Goal: Check status: Check status

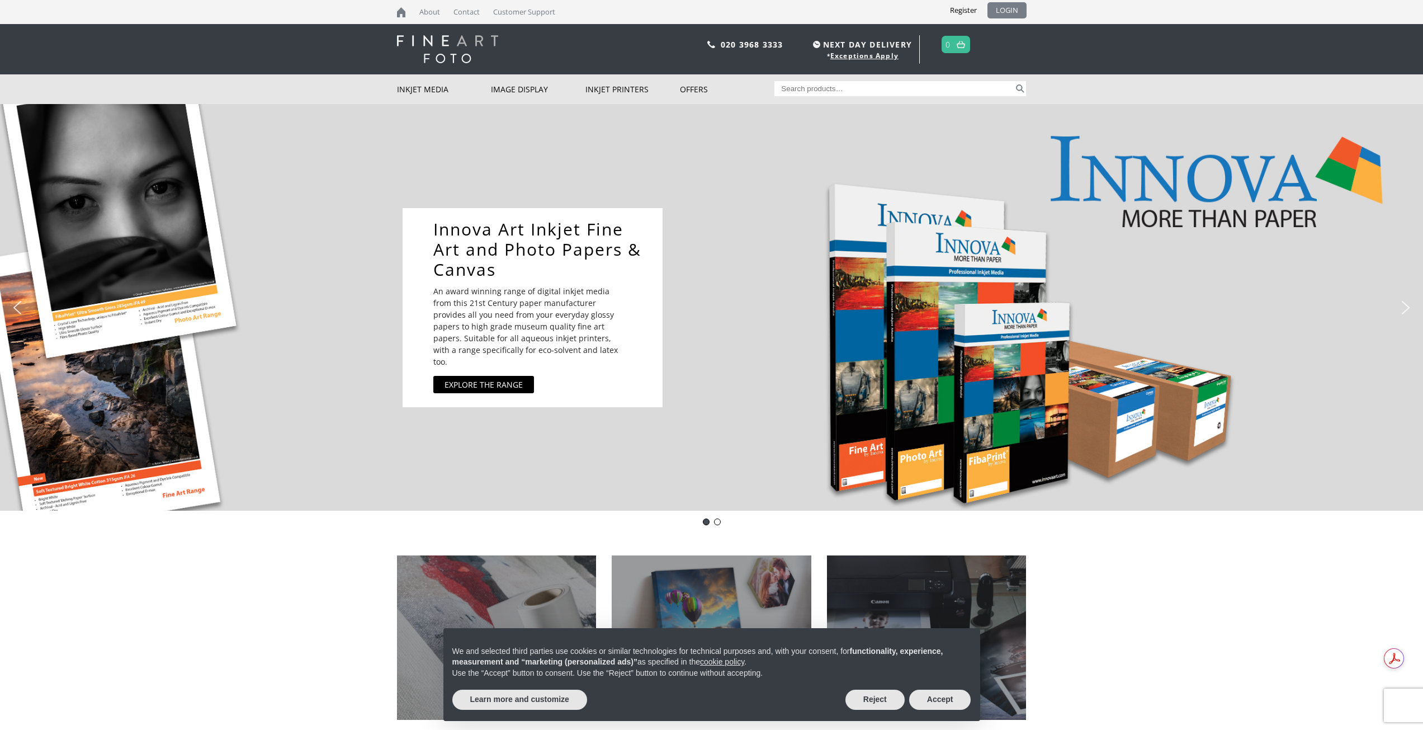
click at [1001, 13] on link "LOGIN" at bounding box center [1006, 10] width 39 height 16
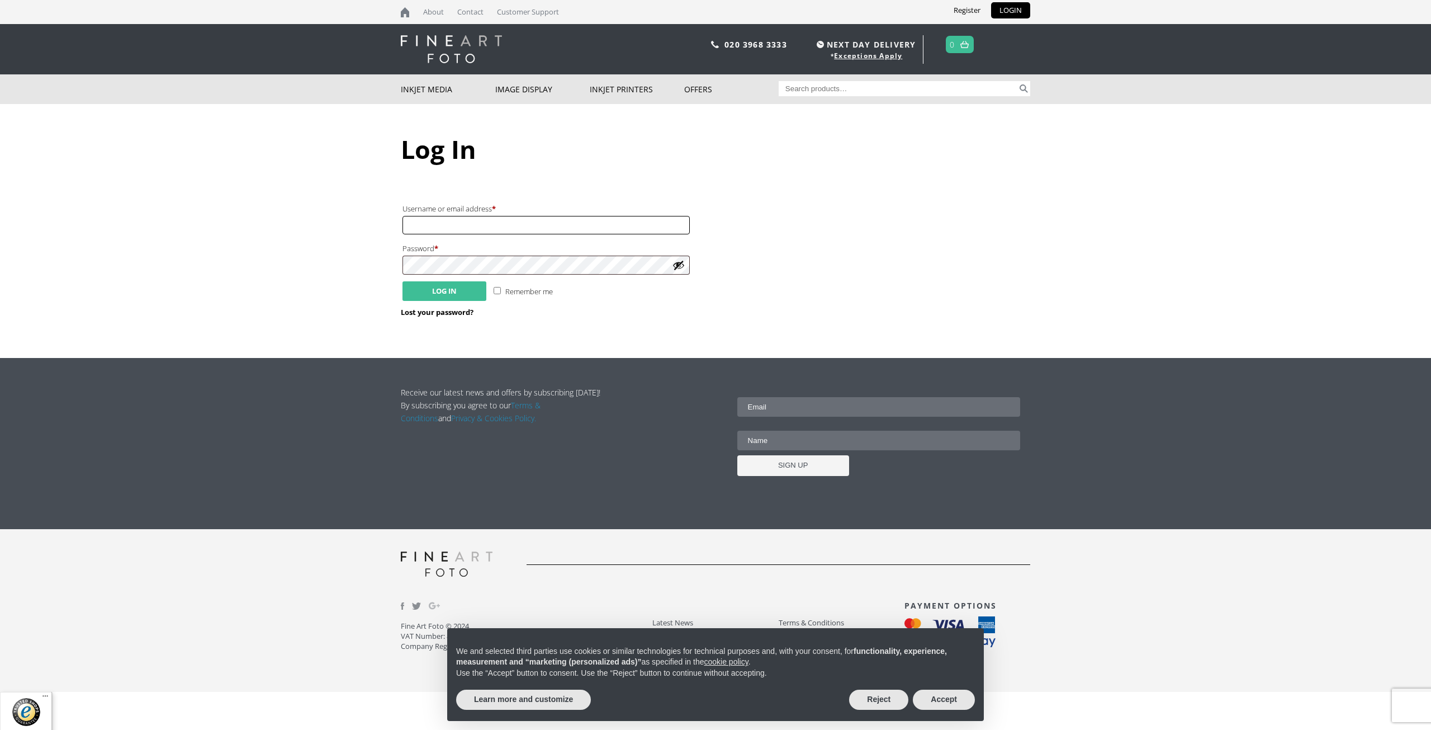
type input "[PERSON_NAME].[PERSON_NAME]"
click at [464, 291] on button "Log in" at bounding box center [445, 291] width 84 height 20
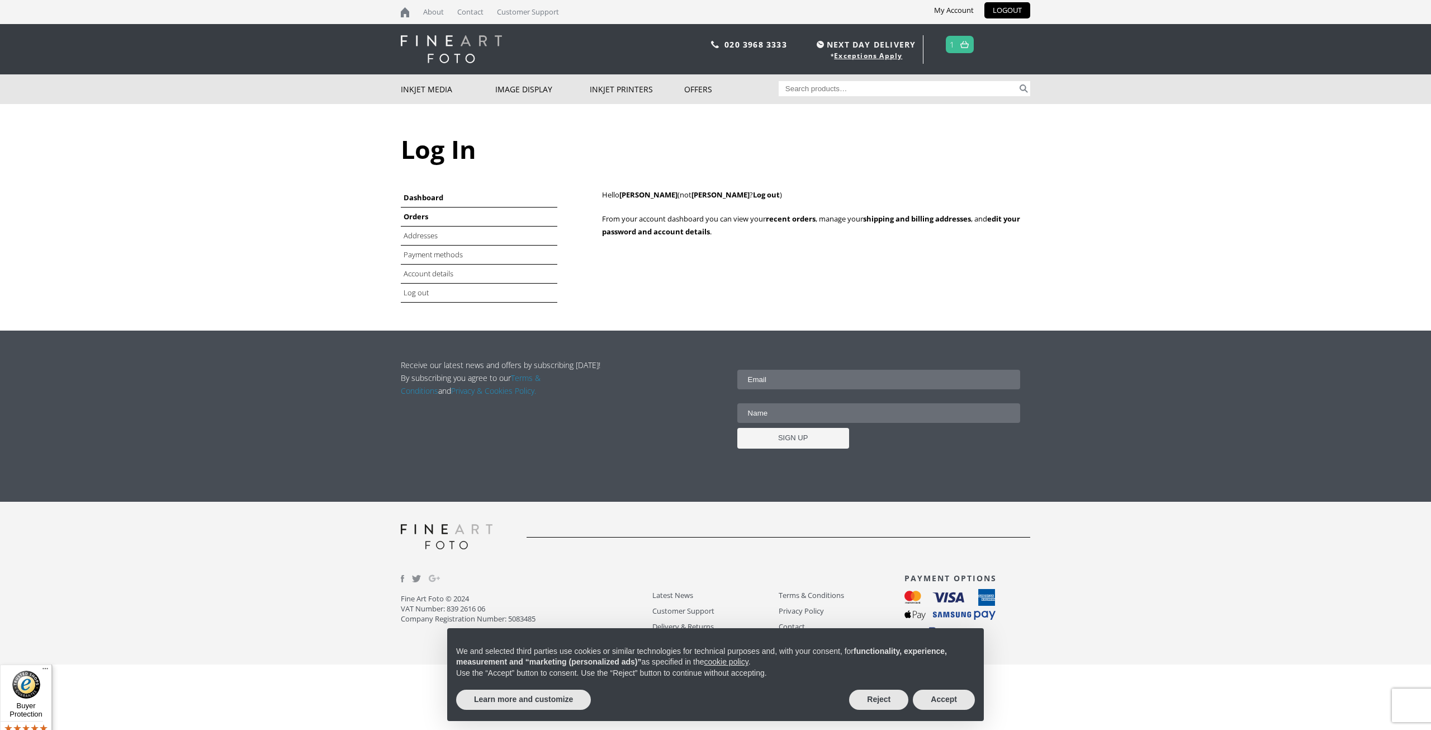
click at [420, 214] on link "Orders" at bounding box center [416, 216] width 25 height 10
click at [940, 701] on button "Accept" at bounding box center [944, 699] width 62 height 20
